Goal: Navigation & Orientation: Find specific page/section

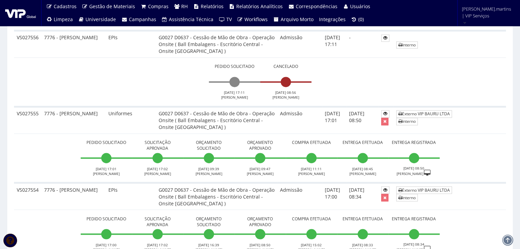
scroll to position [1139, 0]
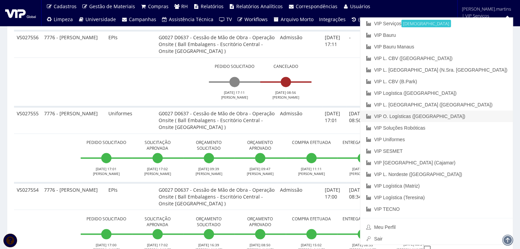
click at [482, 114] on link "VIP O. Logísticas ([GEOGRAPHIC_DATA])" at bounding box center [436, 117] width 152 height 12
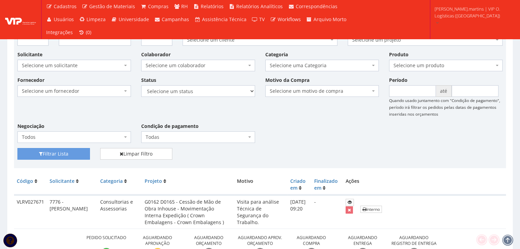
scroll to position [91, 0]
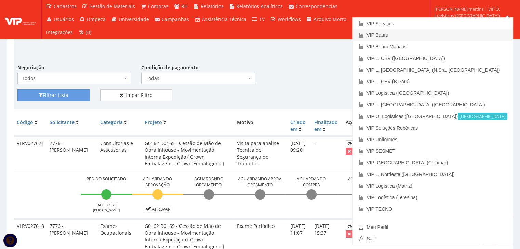
click at [443, 37] on link "VIP Bauru" at bounding box center [433, 35] width 160 height 12
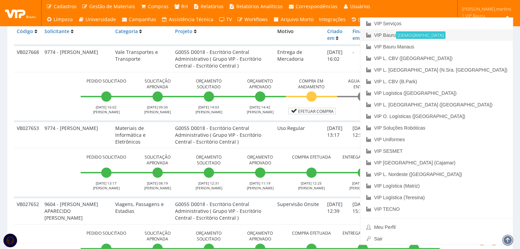
scroll to position [91, 0]
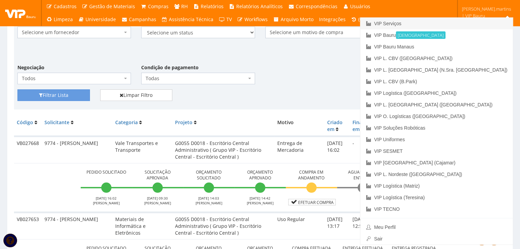
click at [451, 28] on link "VIP Serviços" at bounding box center [436, 24] width 152 height 12
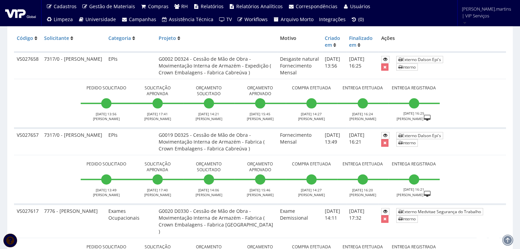
scroll to position [182, 0]
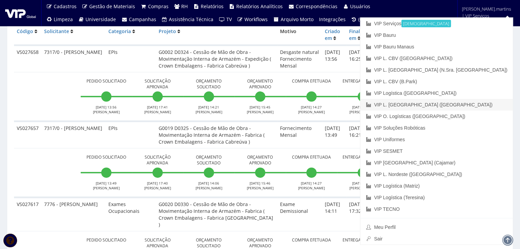
click at [484, 105] on link "VIP L. [GEOGRAPHIC_DATA] ([GEOGRAPHIC_DATA])" at bounding box center [436, 105] width 152 height 12
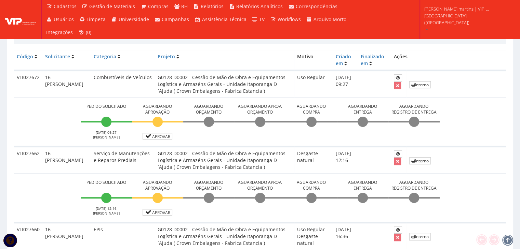
scroll to position [159, 0]
